Goal: Information Seeking & Learning: Learn about a topic

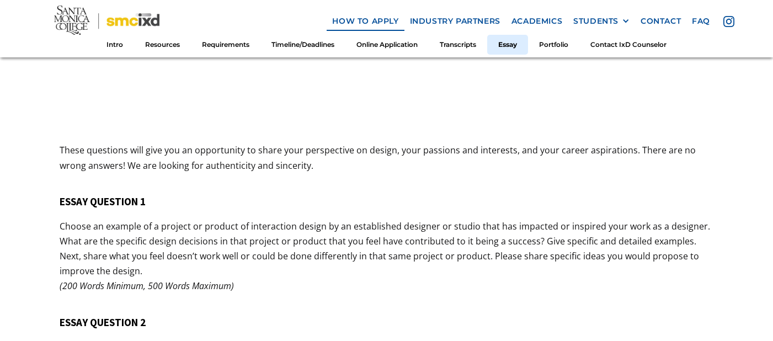
click at [336, 198] on div "5. Application Essay Questions These questions will give you an opportunity to …" at bounding box center [386, 87] width 653 height 820
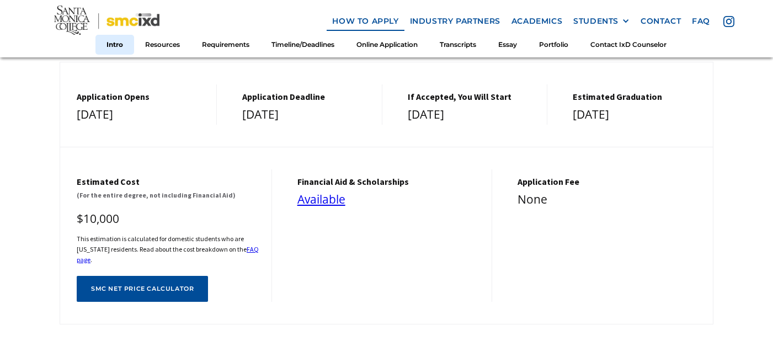
scroll to position [370, 0]
click at [235, 49] on link "Requirements" at bounding box center [225, 44] width 69 height 20
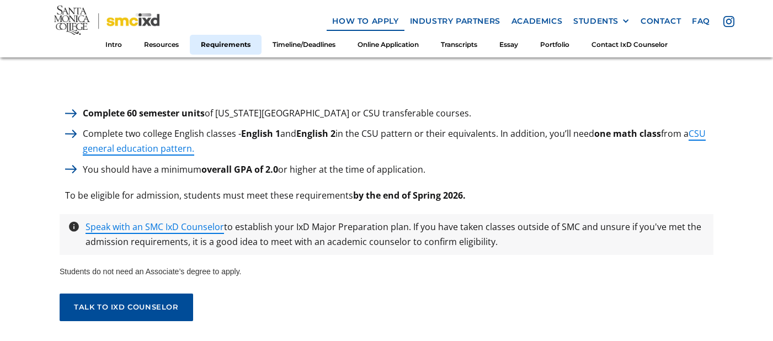
scroll to position [1604, 0]
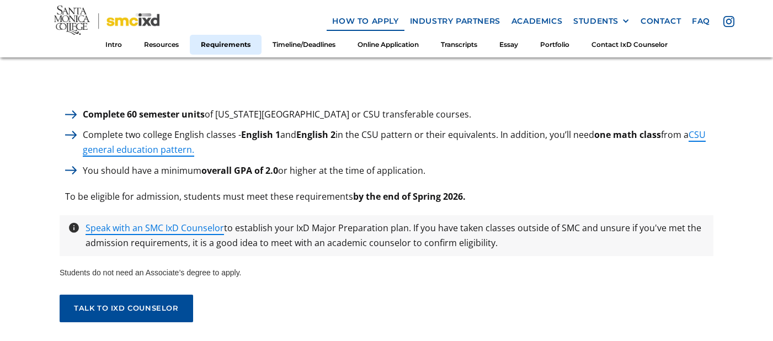
click at [113, 48] on link "Intro" at bounding box center [113, 44] width 39 height 20
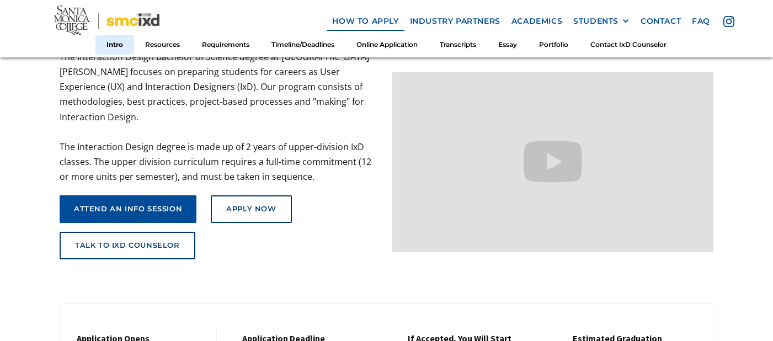
scroll to position [125, 0]
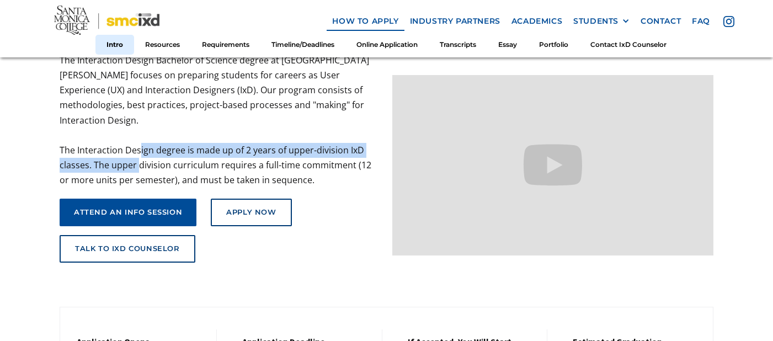
drag, startPoint x: 138, startPoint y: 154, endPoint x: 138, endPoint y: 131, distance: 23.2
click at [138, 131] on p "The Interaction Design Bachelor of Science degree at [GEOGRAPHIC_DATA][PERSON_N…" at bounding box center [220, 120] width 321 height 135
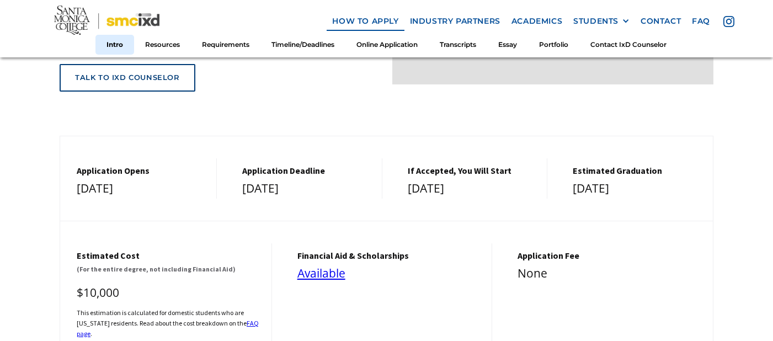
scroll to position [384, 0]
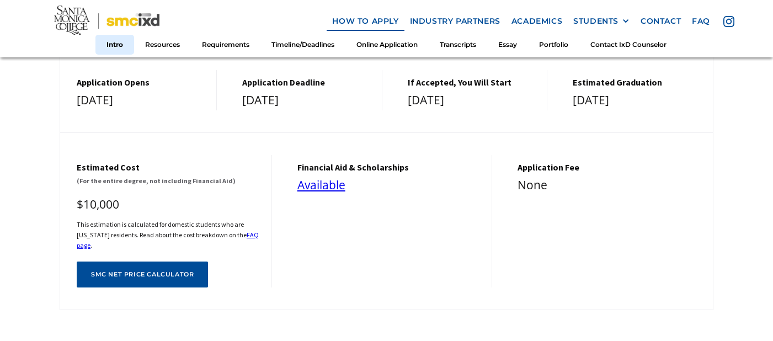
click at [374, 266] on div "financial aid & Scholarships Available" at bounding box center [387, 221] width 212 height 133
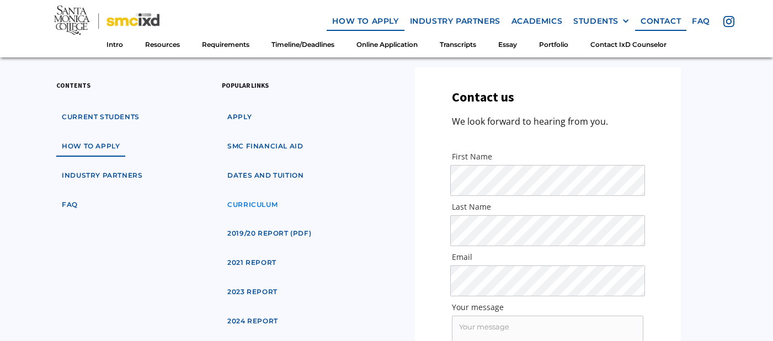
scroll to position [6472, 0]
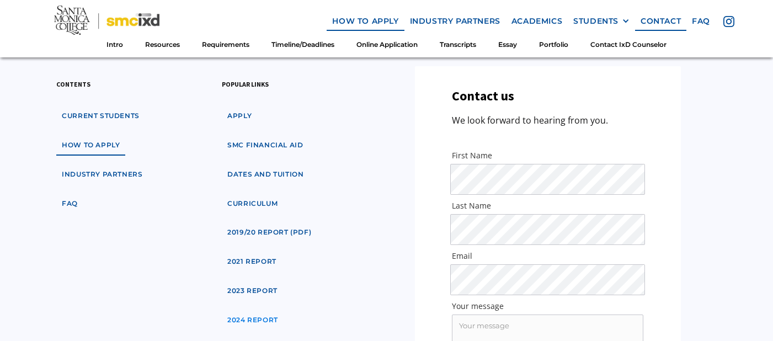
click at [245, 310] on link "2024 Report" at bounding box center [253, 320] width 62 height 20
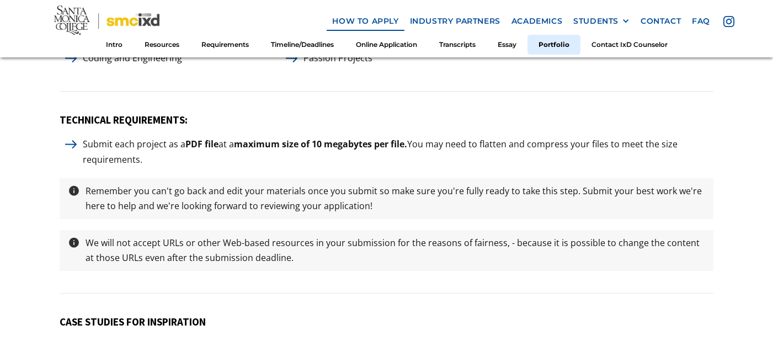
scroll to position [5335, 0]
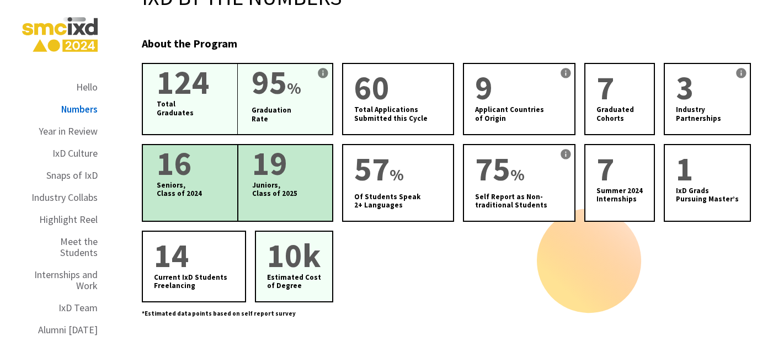
scroll to position [1665, 0]
click at [196, 181] on div "Seniors, Class of 2024" at bounding box center [197, 189] width 81 height 17
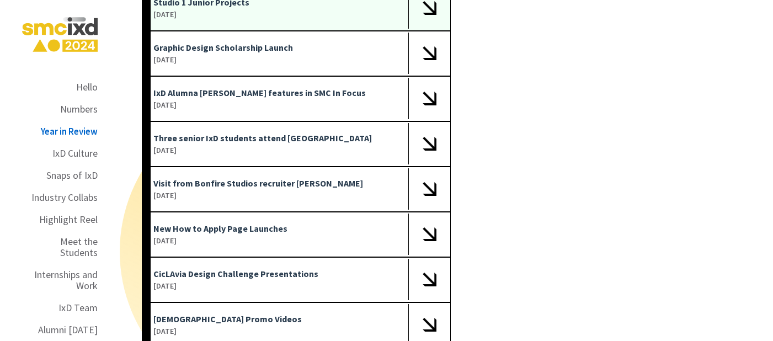
scroll to position [2520, 0]
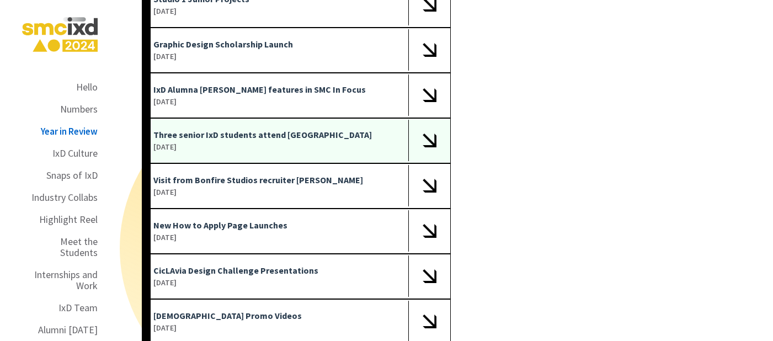
click at [357, 118] on div "Three senior IxD students attend [GEOGRAPHIC_DATA] [DATE]" at bounding box center [296, 140] width 309 height 45
click at [434, 133] on img at bounding box center [429, 140] width 14 height 14
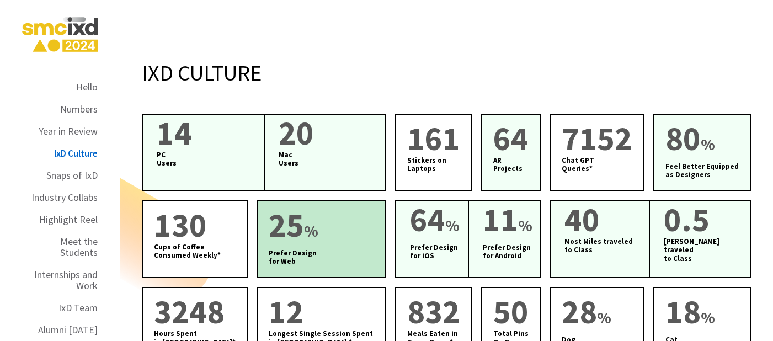
scroll to position [3502, 0]
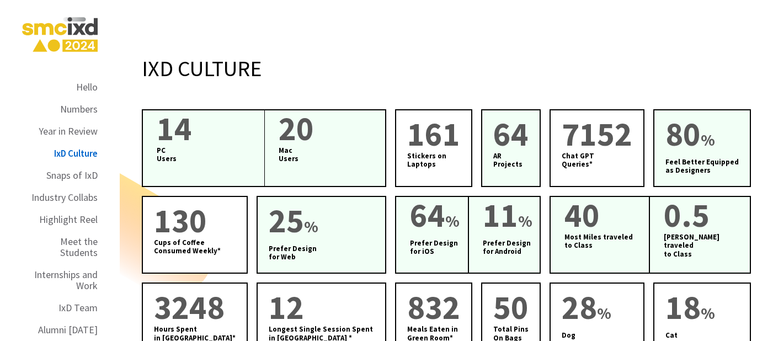
click at [476, 44] on div "IXD CULTURE" at bounding box center [446, 65] width 609 height 43
click at [390, 44] on div "IXD CULTURE 14 PC Users 20 Mac Users 161 Stickers on Laptops 64 AR Projects 715…" at bounding box center [446, 254] width 609 height 420
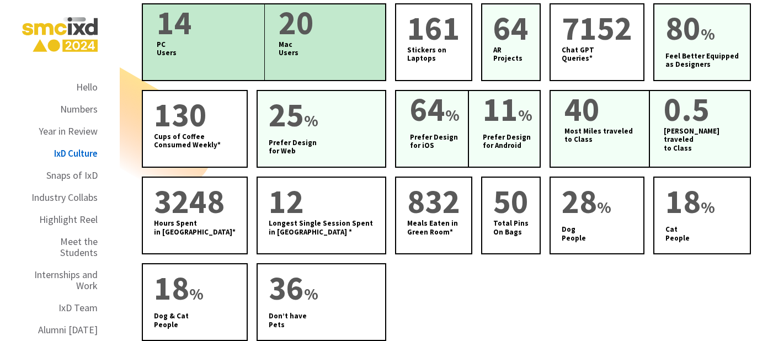
scroll to position [3609, 0]
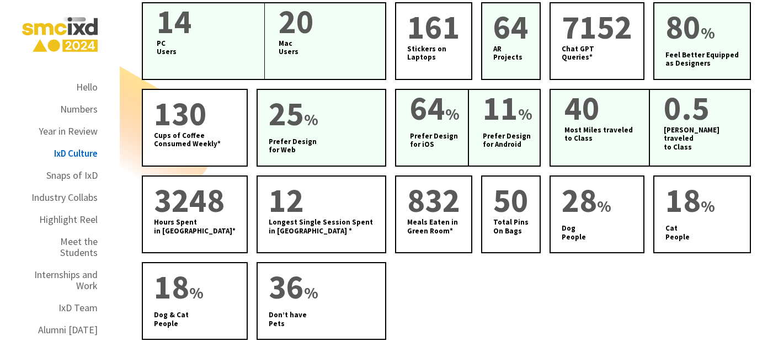
click at [538, 225] on div "14 PC Users 20 Mac Users 161 Stickers on Laptops 64 AR Projects 7152 Chat GPT Q…" at bounding box center [446, 171] width 609 height 338
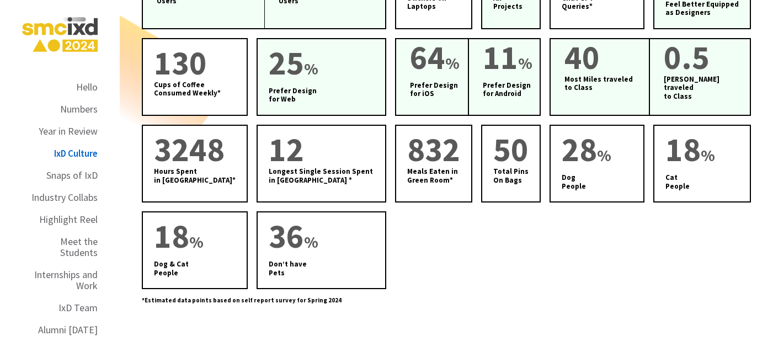
scroll to position [3663, 0]
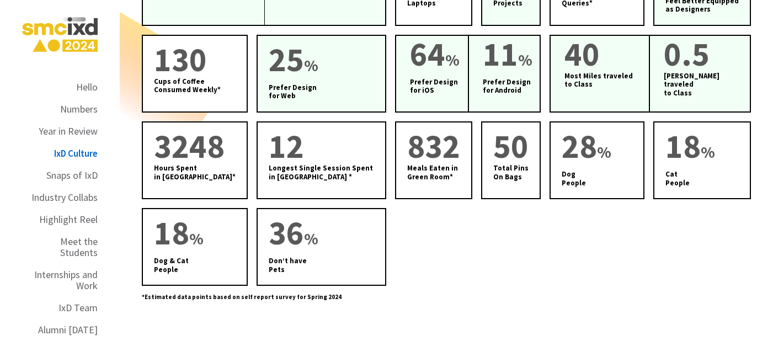
click at [474, 210] on div "14 PC Users 20 Mac Users 161 Stickers on Laptops 64 AR Projects 7152 Chat GPT Q…" at bounding box center [446, 117] width 609 height 338
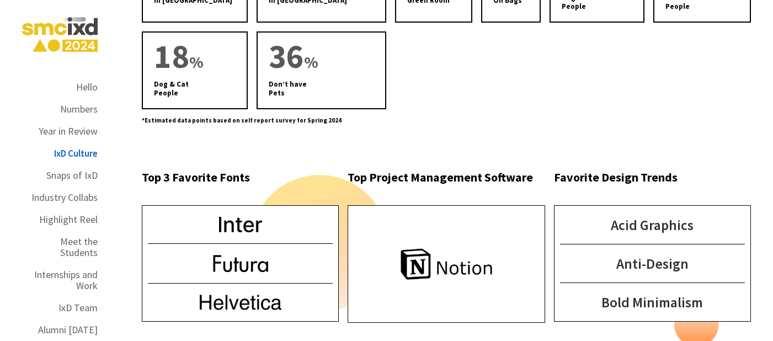
scroll to position [3876, 0]
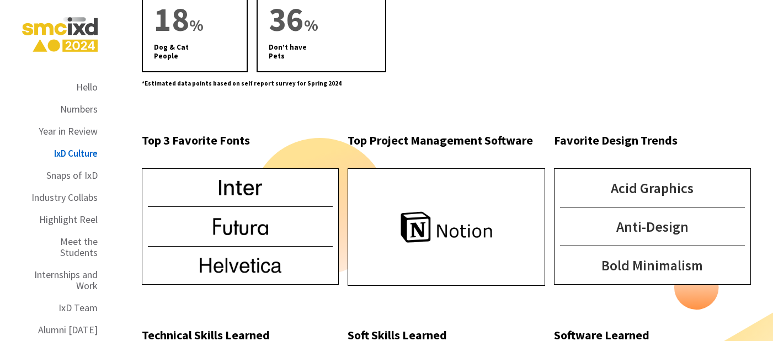
click at [469, 72] on div "*Estimated data points based on self report survey for Spring 2024" at bounding box center [446, 80] width 609 height 17
click at [636, 257] on div "Bold Minimalism" at bounding box center [652, 265] width 106 height 16
click at [485, 132] on h3 "Top Project Management Software" at bounding box center [445, 146] width 197 height 28
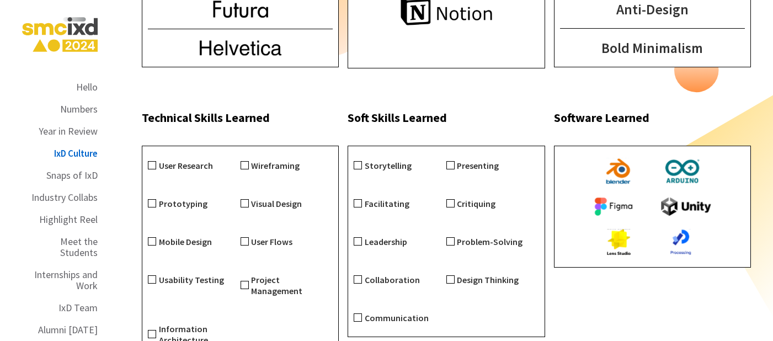
scroll to position [4100, 0]
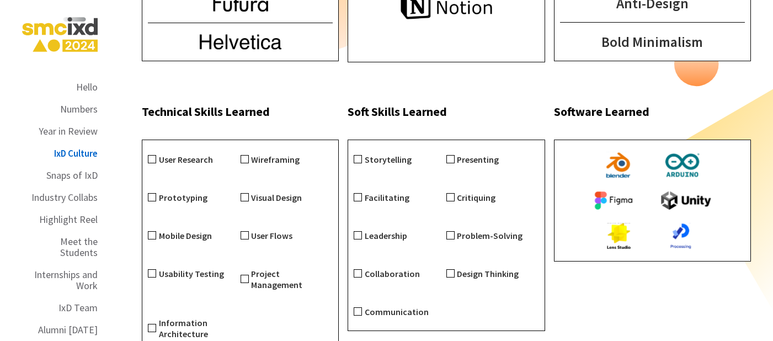
click at [449, 140] on div "Presenting" at bounding box center [492, 159] width 93 height 38
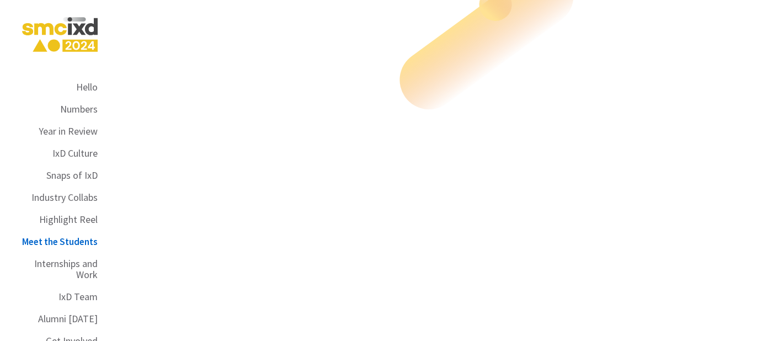
scroll to position [6392, 0]
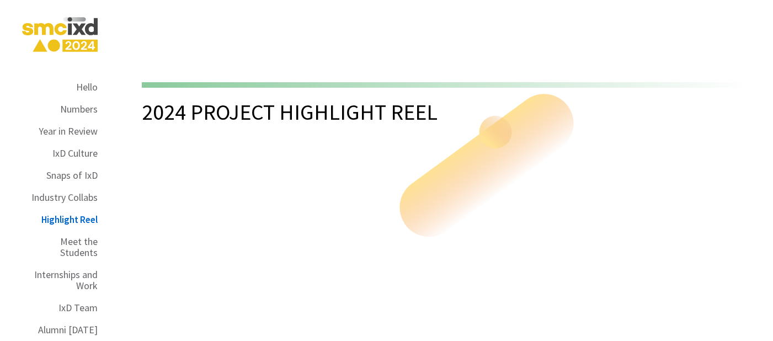
click at [478, 134] on div "2024 Project Highlight Reel As a member of the IxD Student Design Team, junior …" at bounding box center [446, 252] width 653 height 341
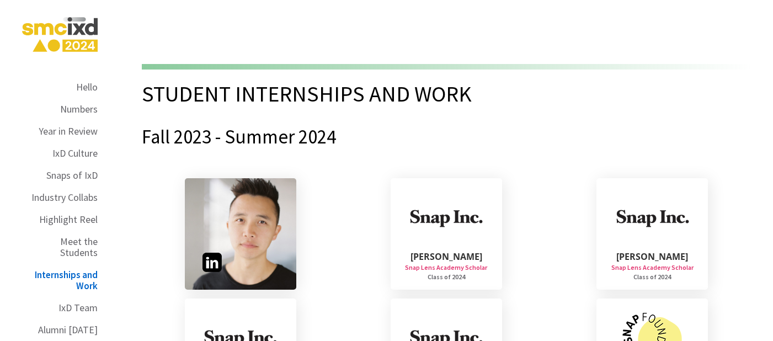
scroll to position [7439, 0]
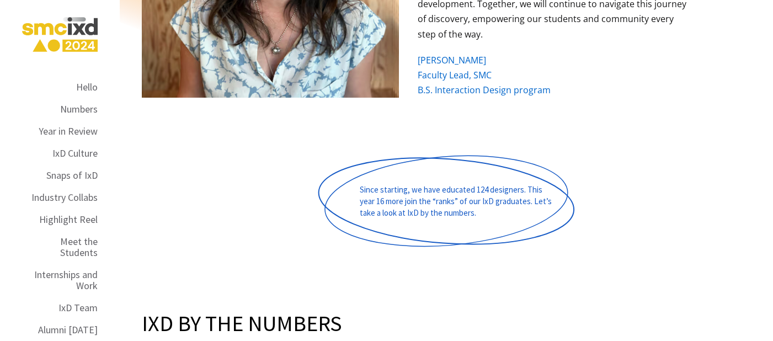
scroll to position [1383, 0]
